Goal: Entertainment & Leisure: Consume media (video, audio)

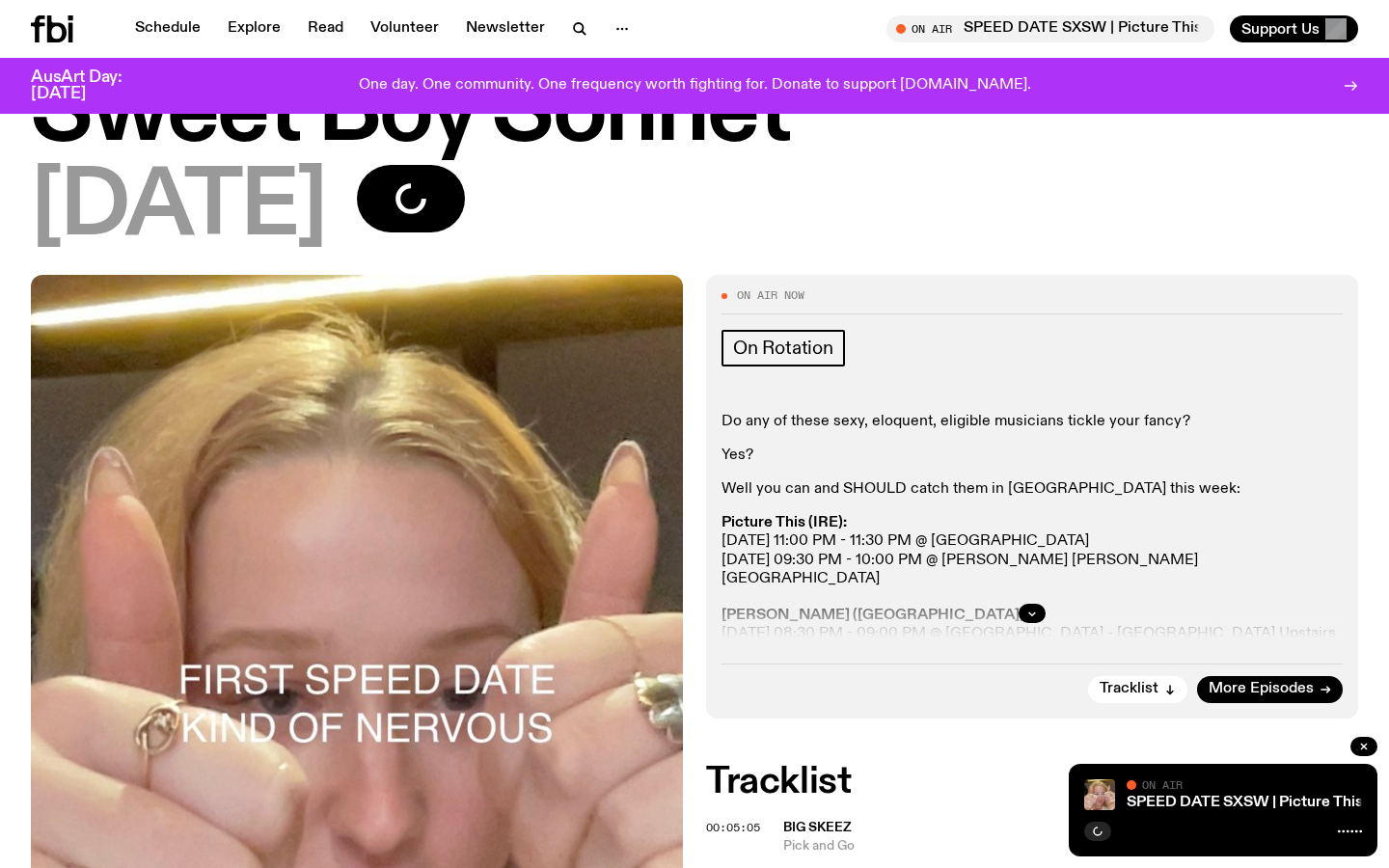
scroll to position [269, 0]
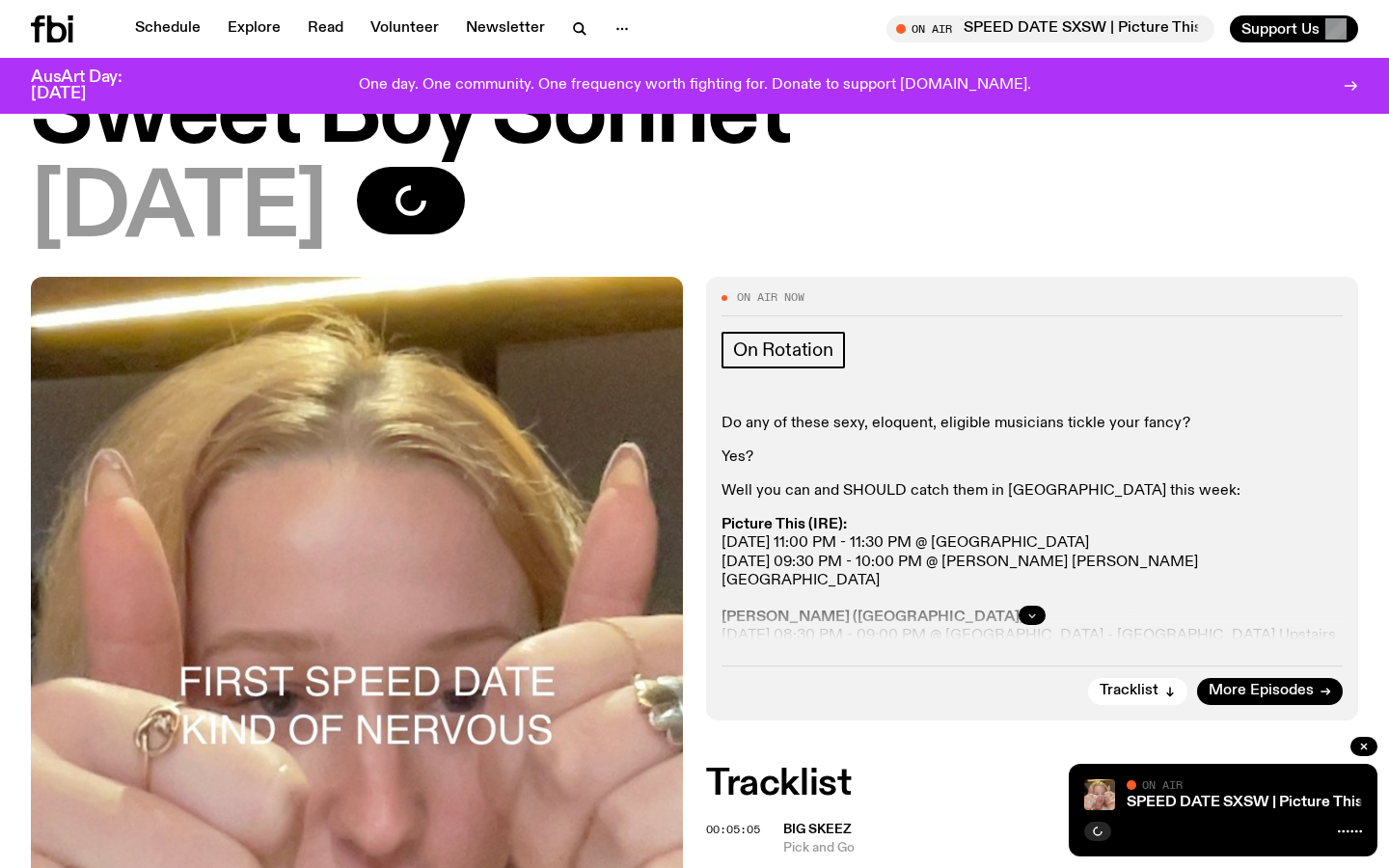
click at [1043, 610] on button "button" at bounding box center [1031, 615] width 27 height 19
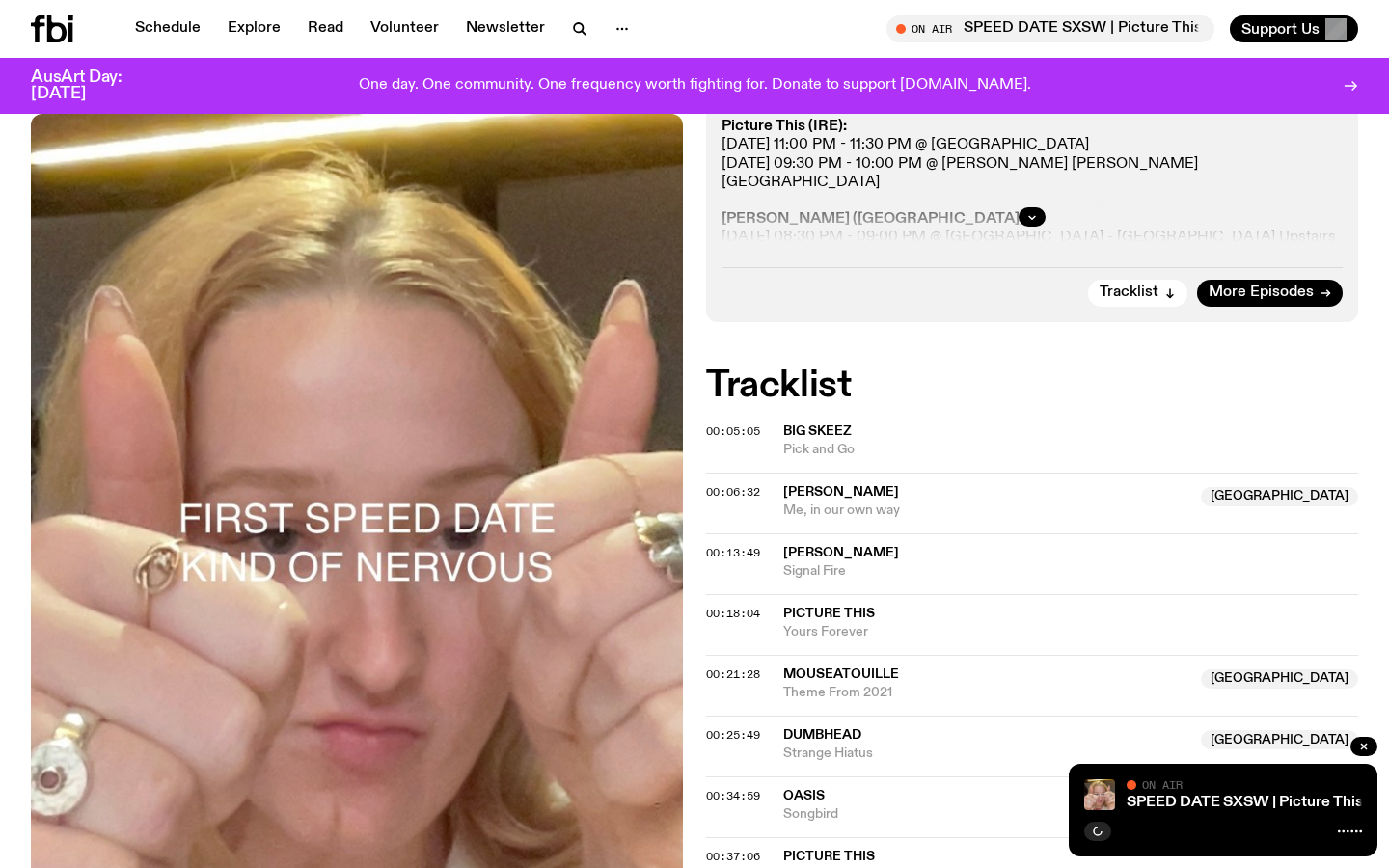
scroll to position [381, 0]
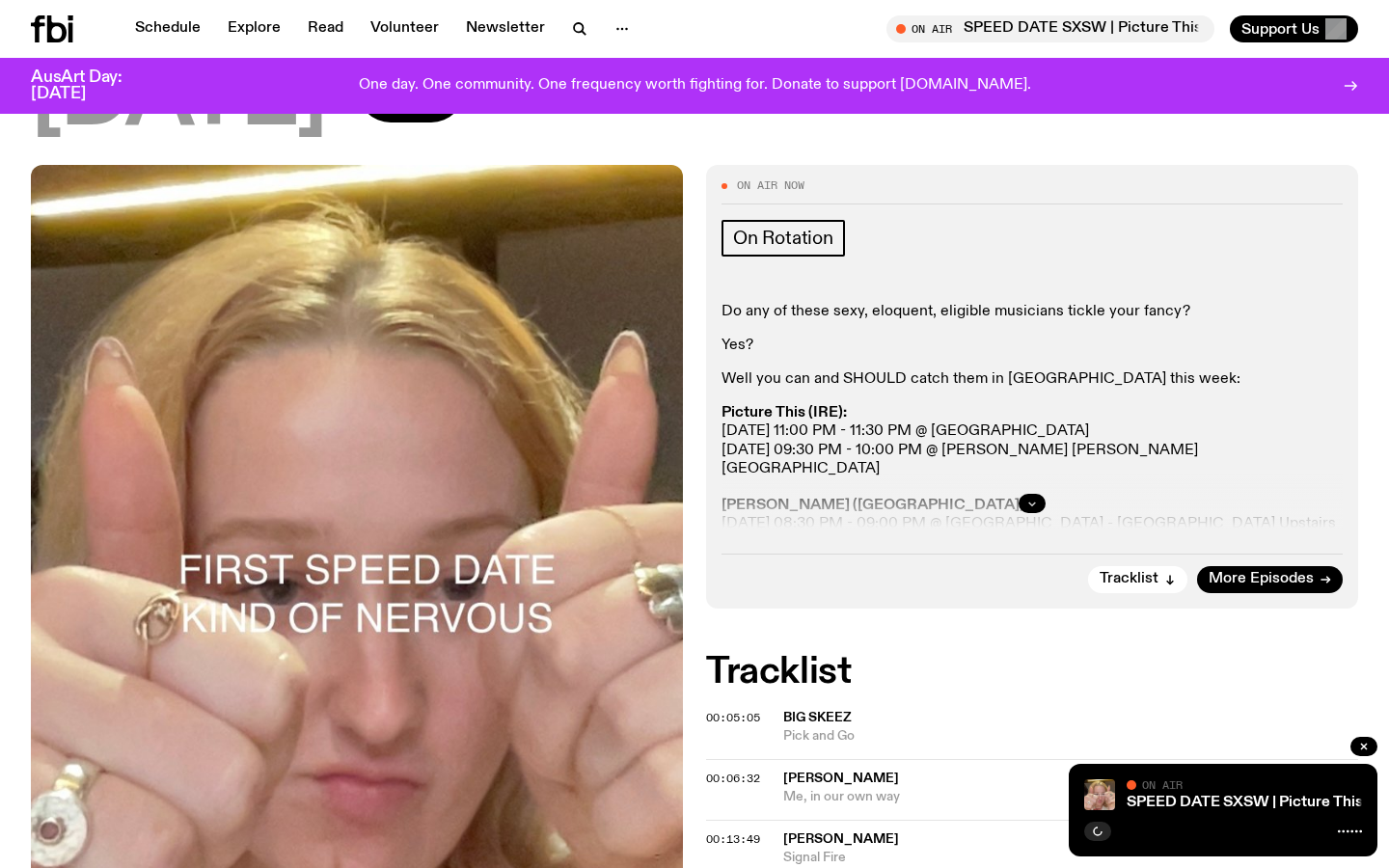
click at [1026, 506] on icon "button" at bounding box center [1032, 504] width 12 height 12
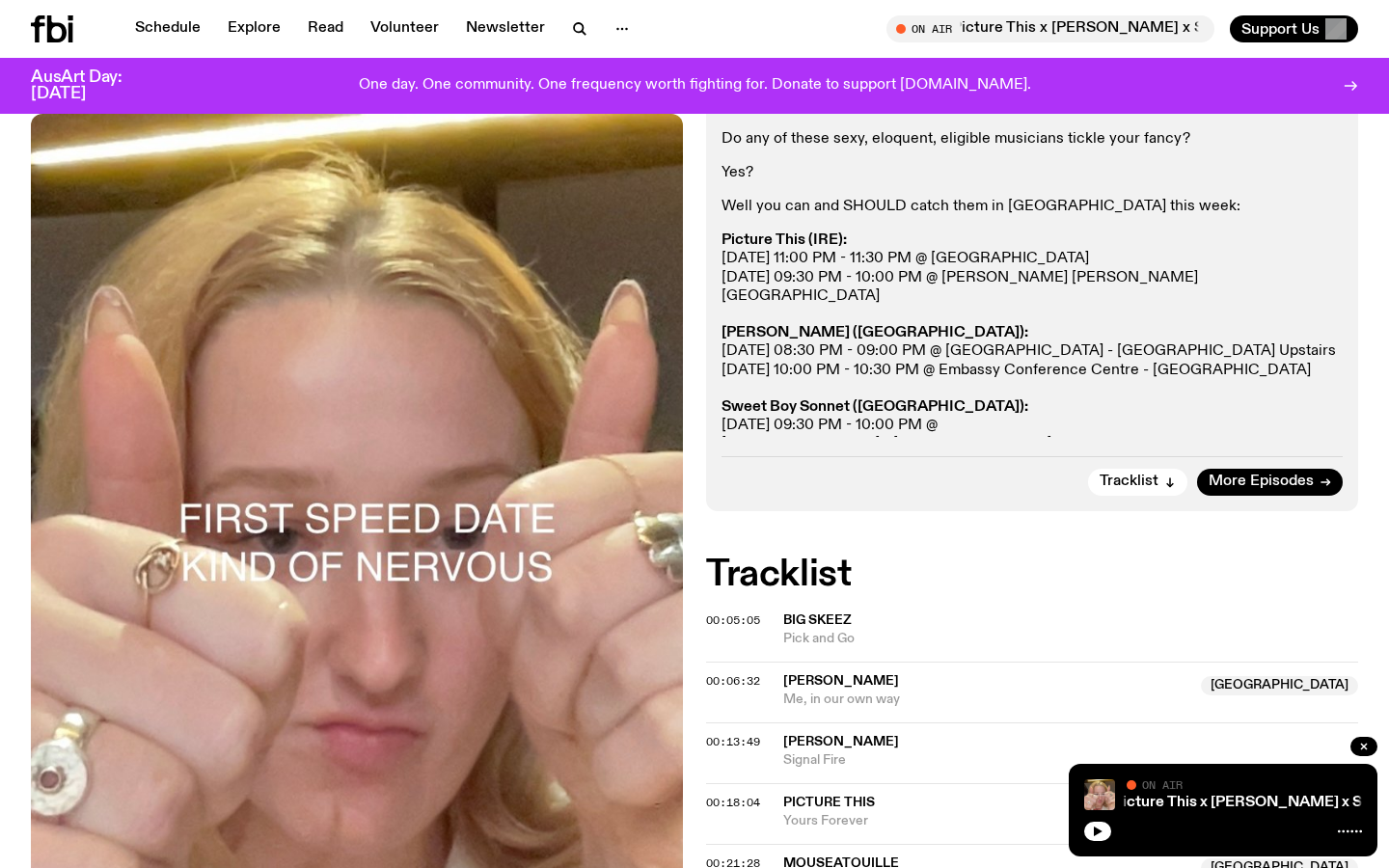
scroll to position [0, 0]
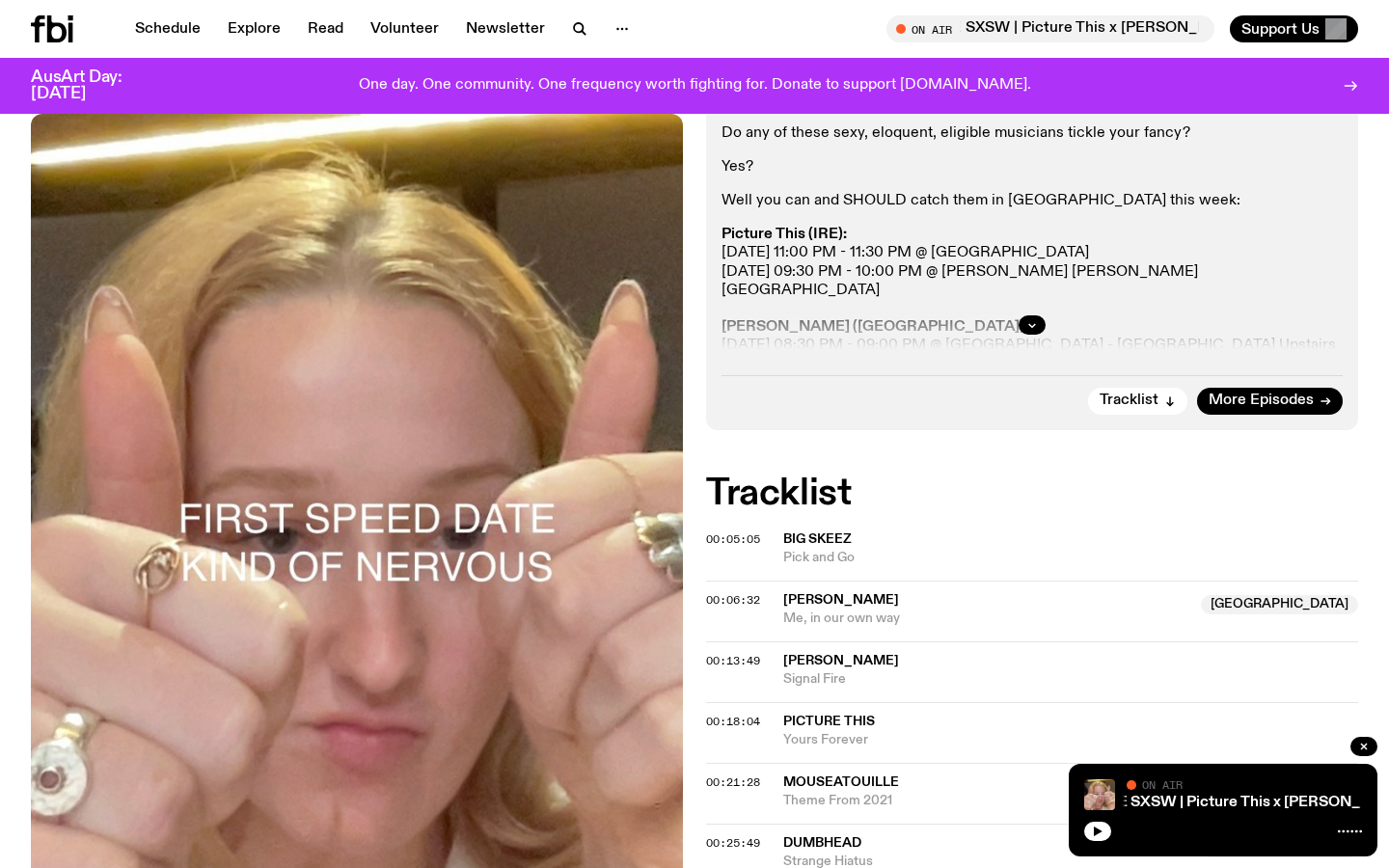
scroll to position [557, 0]
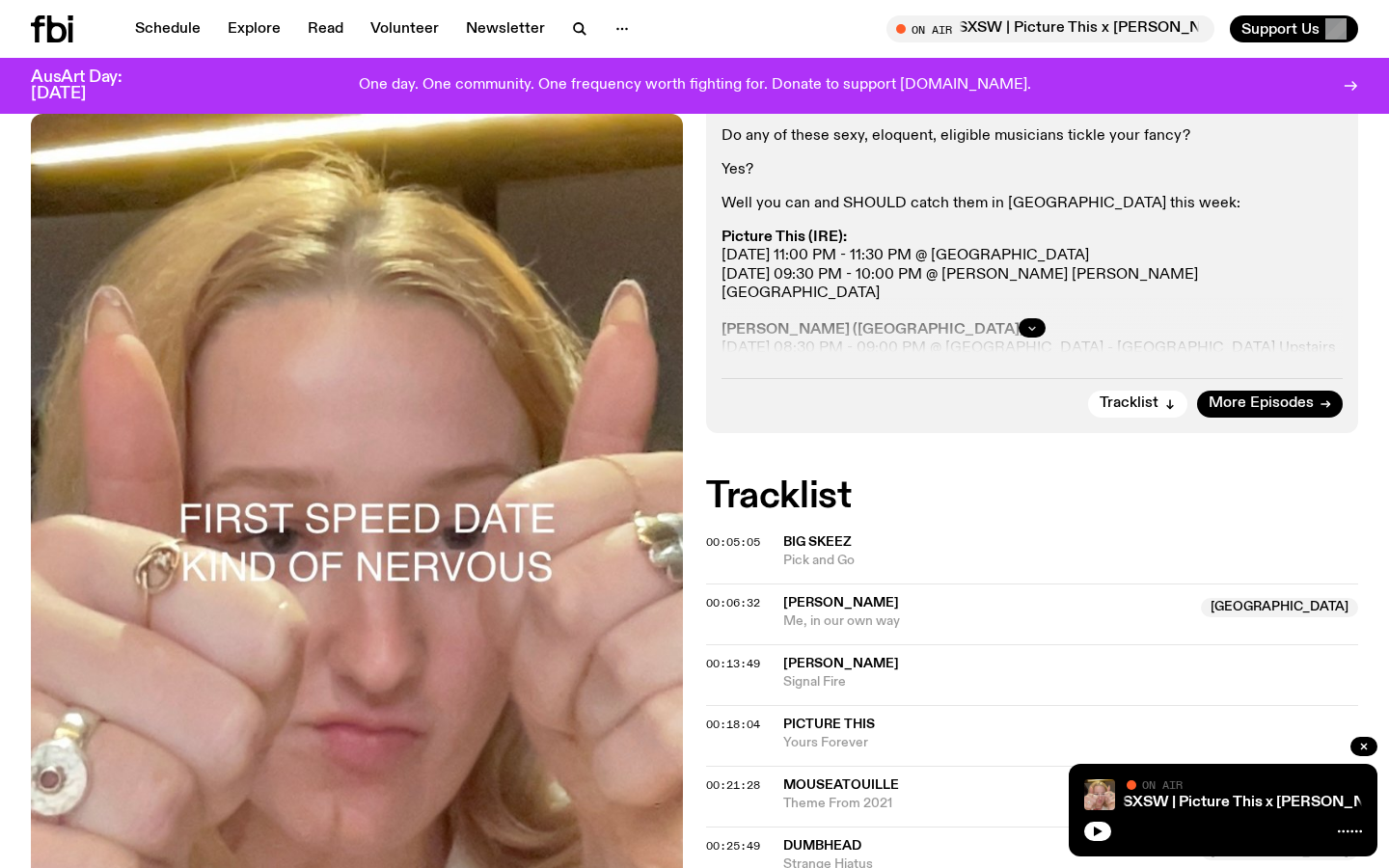
click at [1029, 324] on icon "button" at bounding box center [1032, 328] width 12 height 12
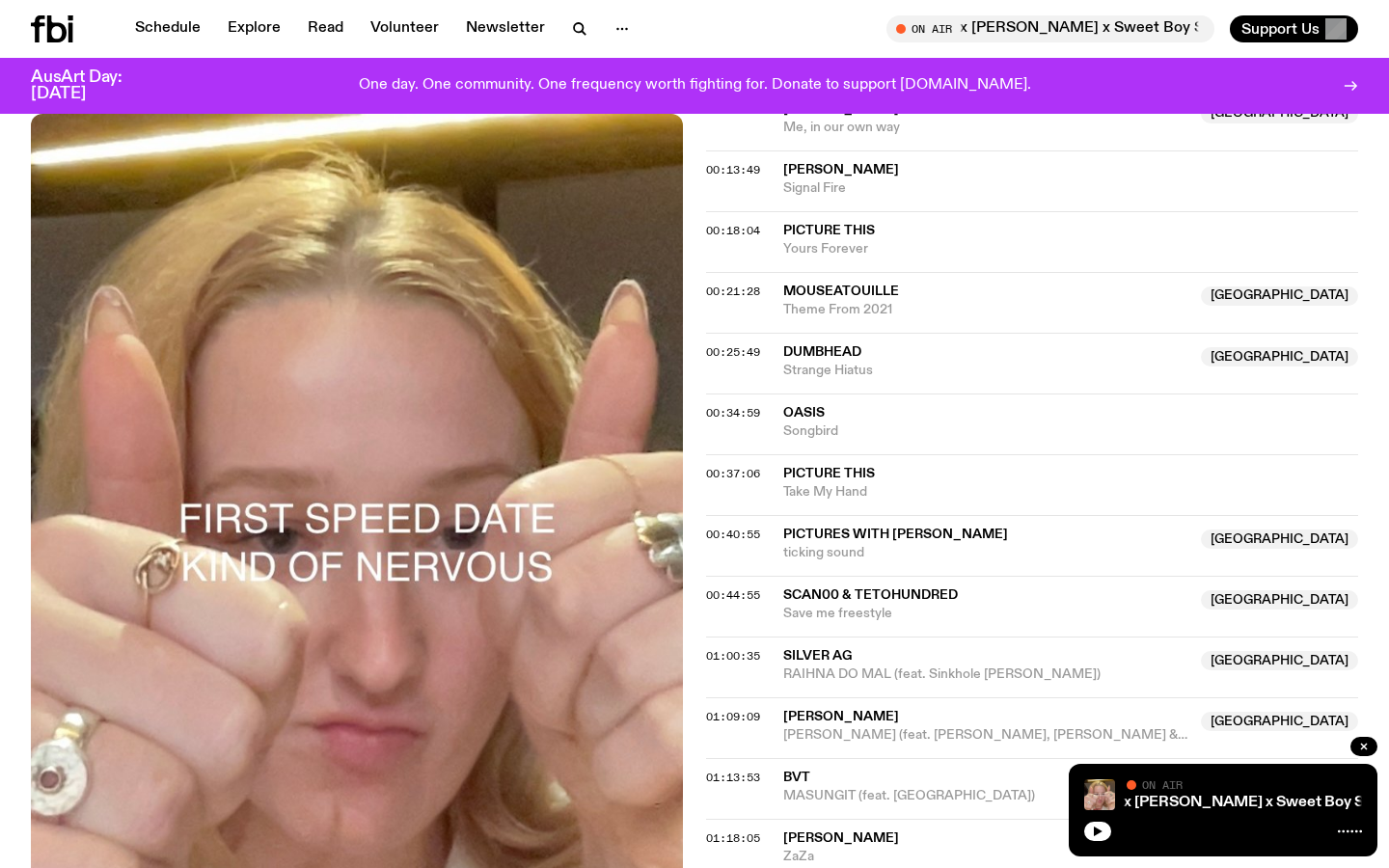
scroll to position [0, 0]
